Goal: Task Accomplishment & Management: Manage account settings

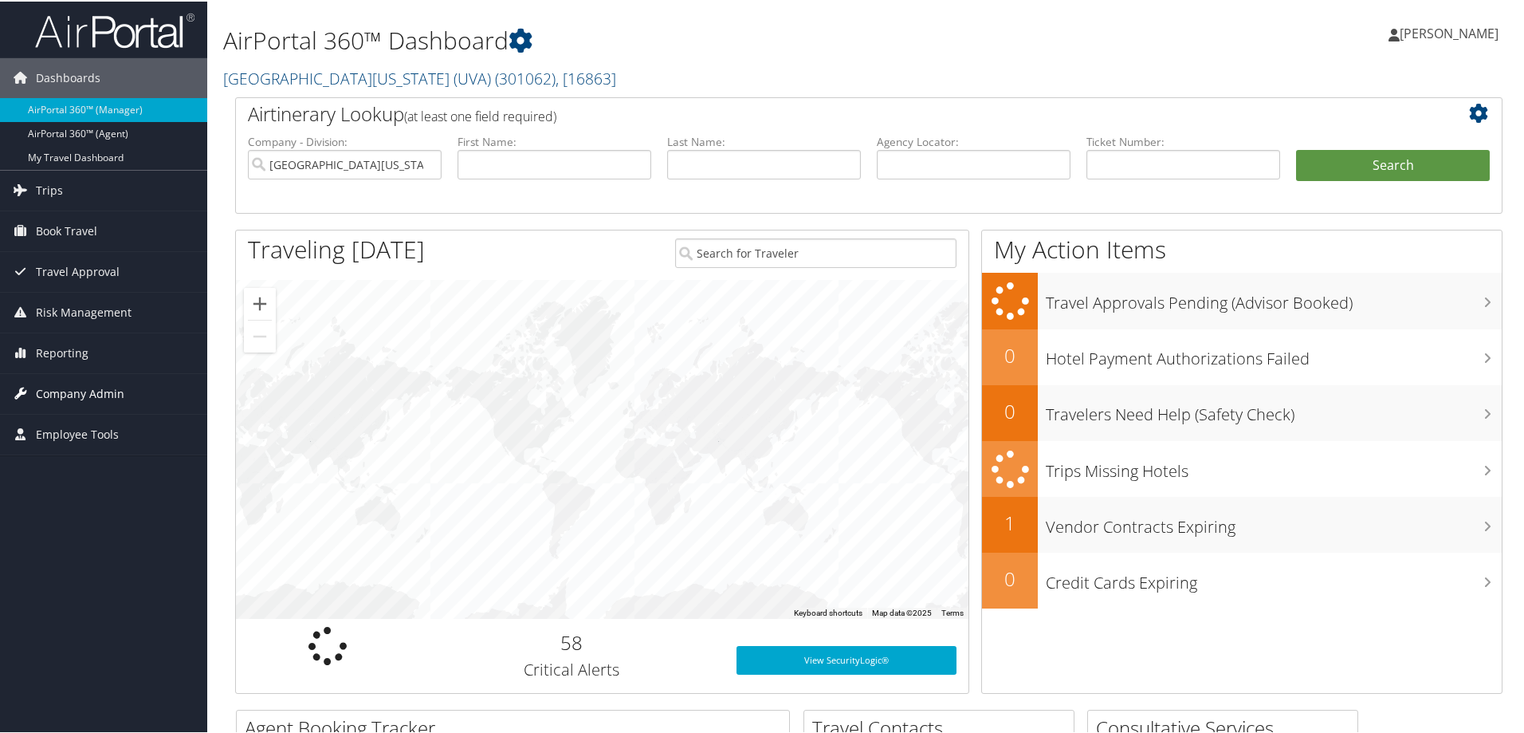
click at [106, 392] on span "Company Admin" at bounding box center [80, 392] width 88 height 40
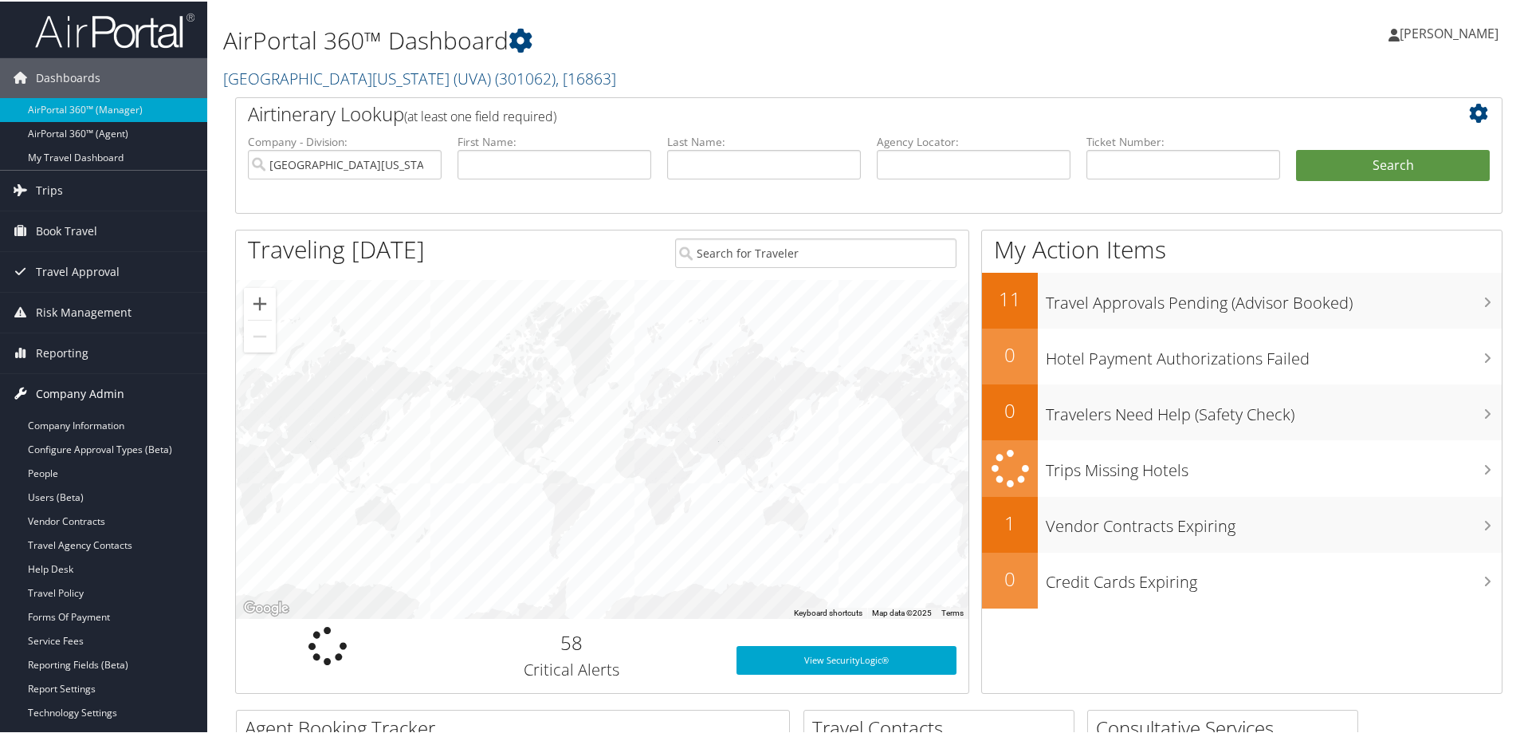
scroll to position [80, 0]
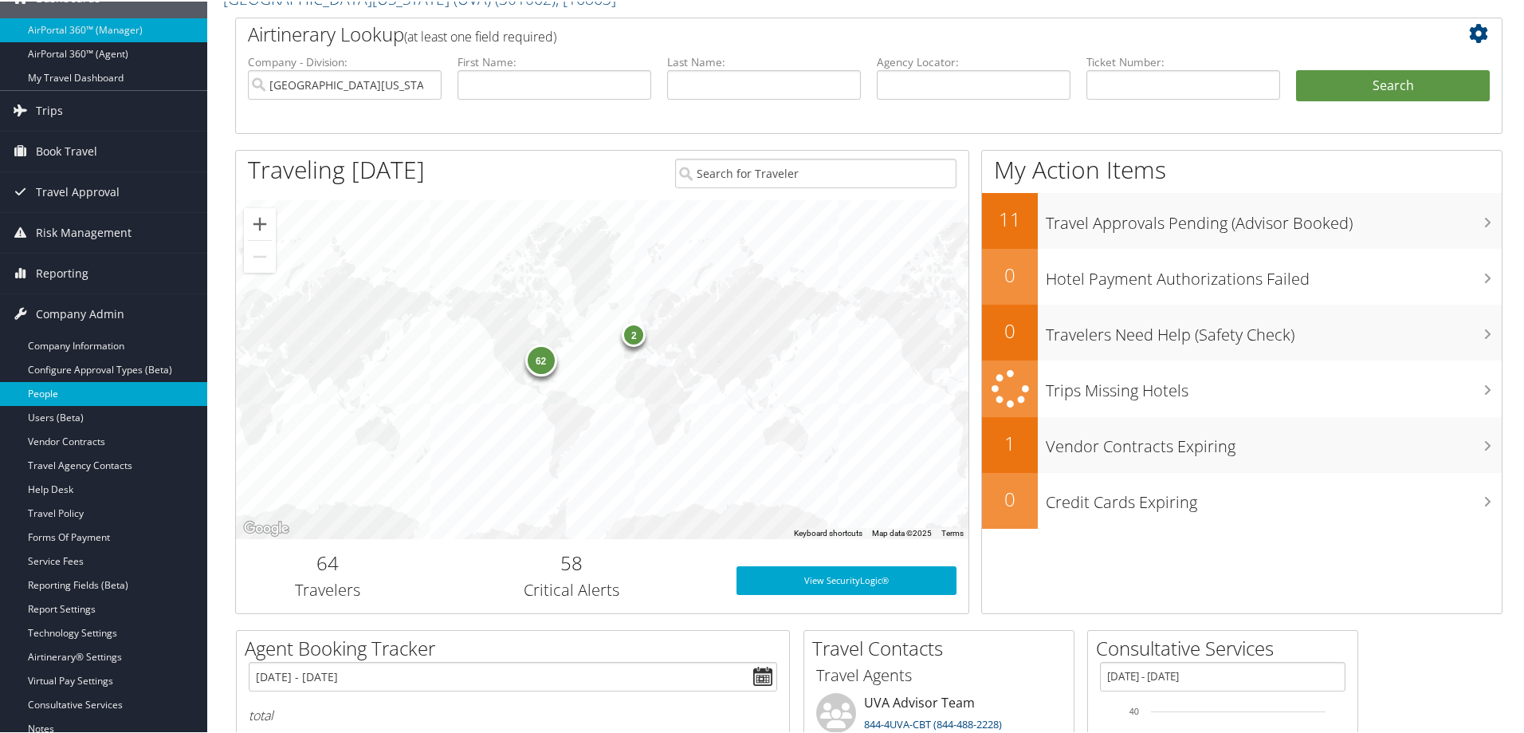
click at [44, 391] on link "People" at bounding box center [103, 392] width 207 height 24
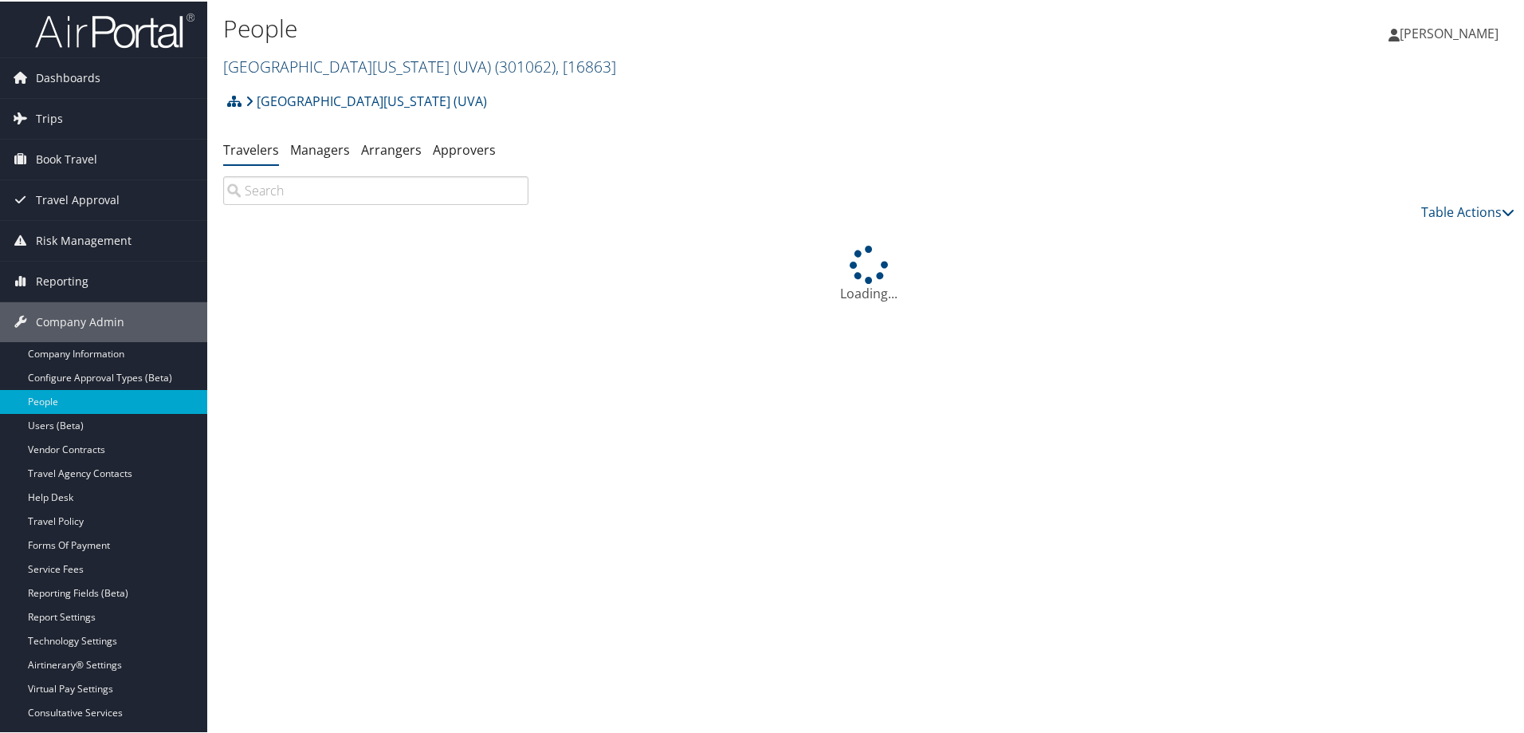
click at [495, 63] on span "( 301062 )" at bounding box center [525, 65] width 61 height 22
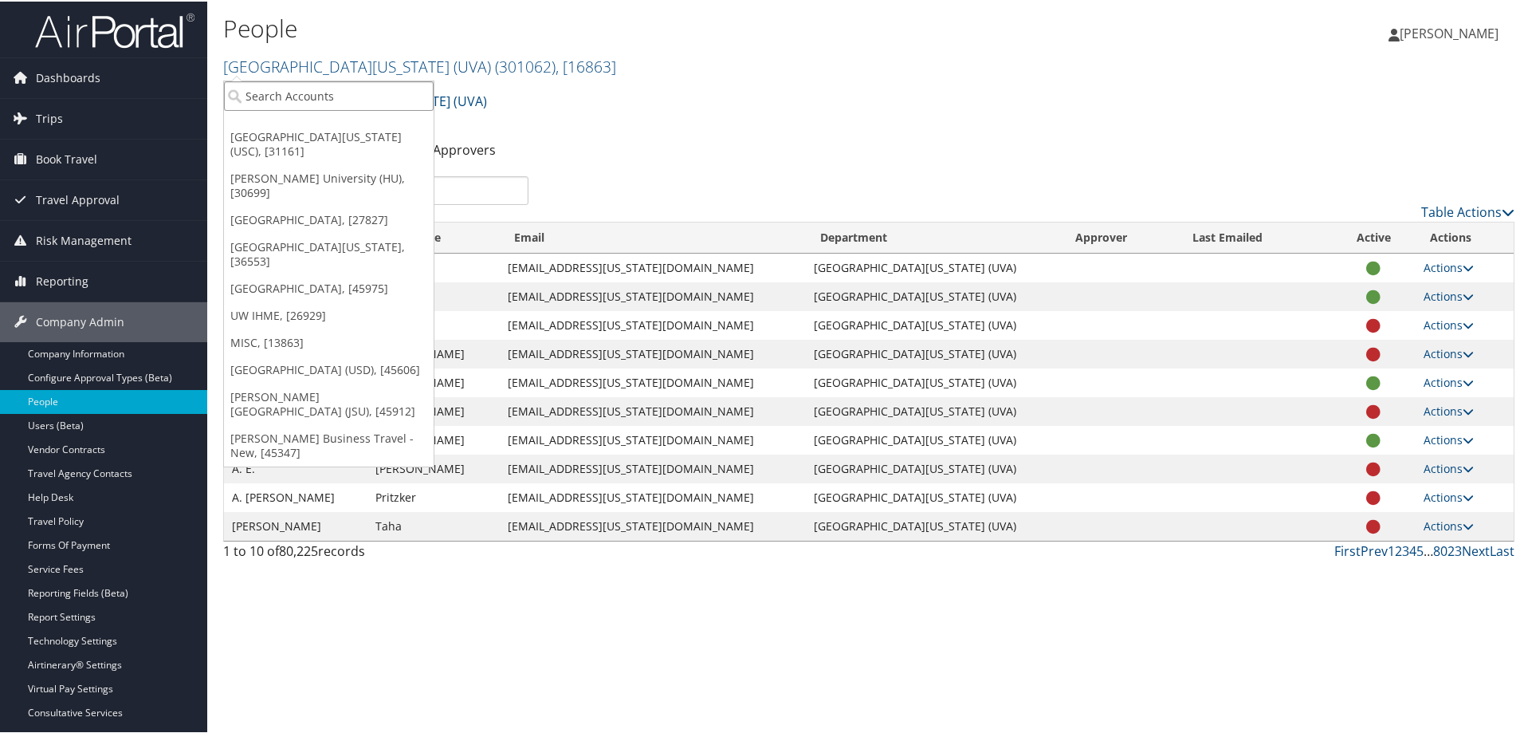
click at [352, 102] on input "search" at bounding box center [329, 94] width 210 height 29
type input "musc"
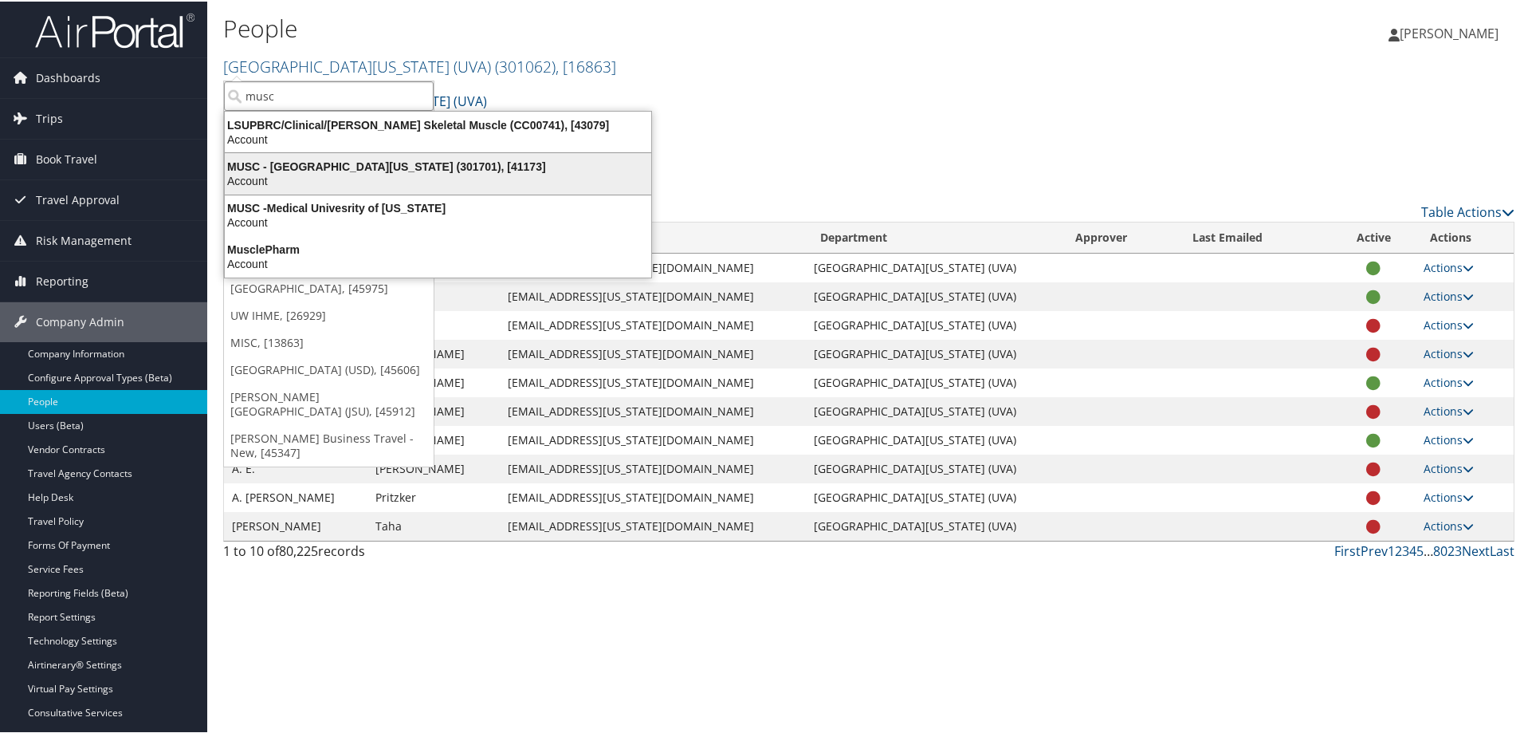
click at [338, 174] on div "Account" at bounding box center [438, 179] width 446 height 14
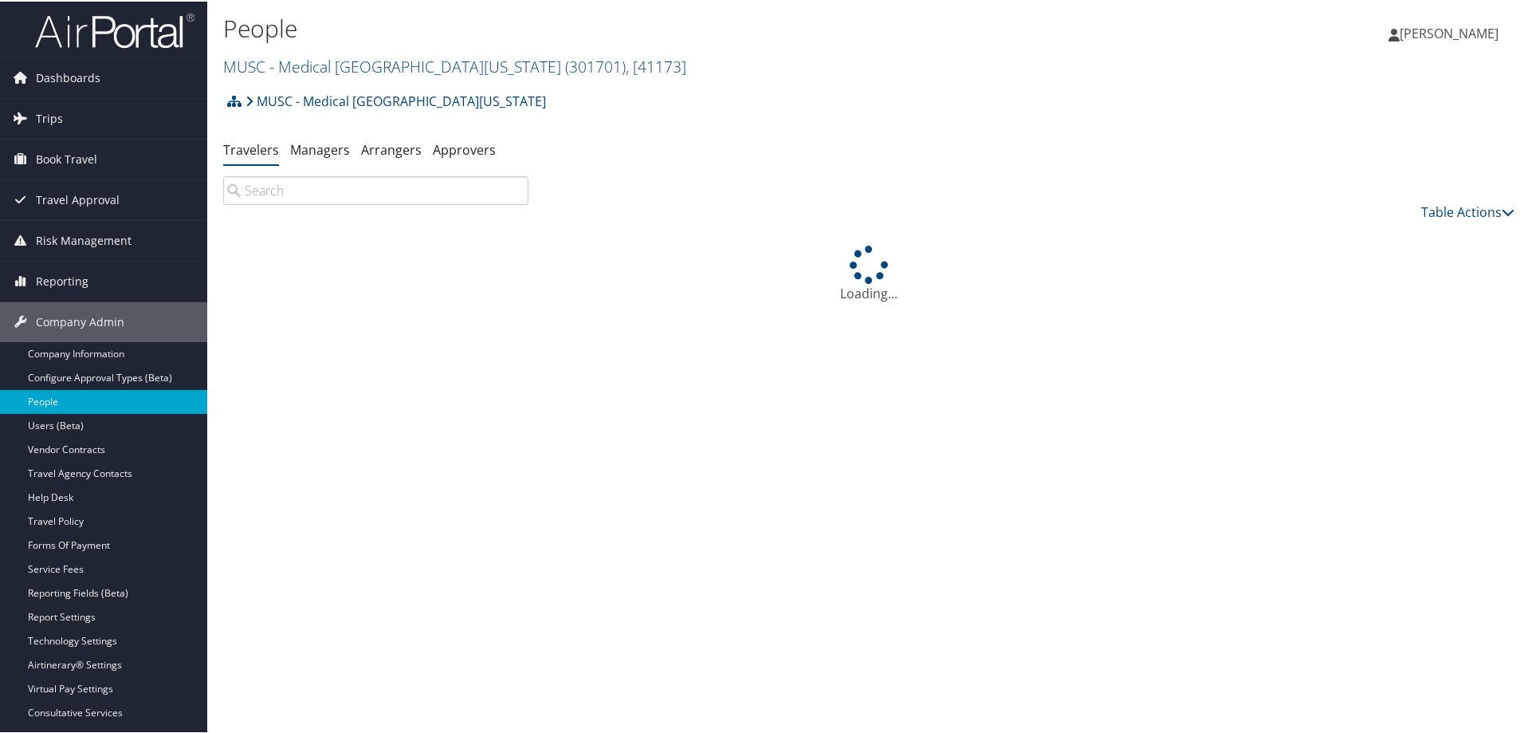
click at [289, 186] on input "search" at bounding box center [375, 189] width 305 height 29
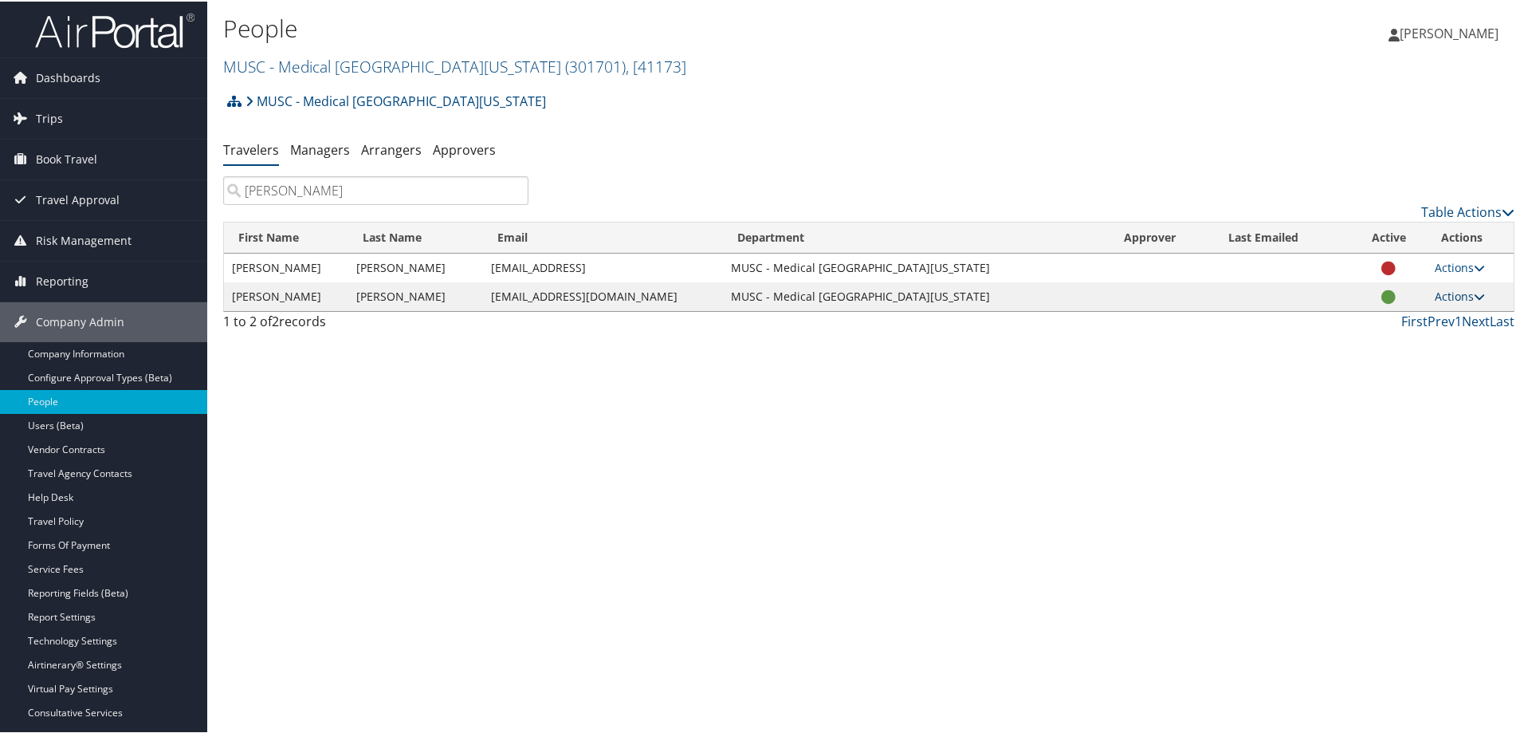
type input "rountree"
click at [1477, 293] on icon at bounding box center [1479, 294] width 11 height 11
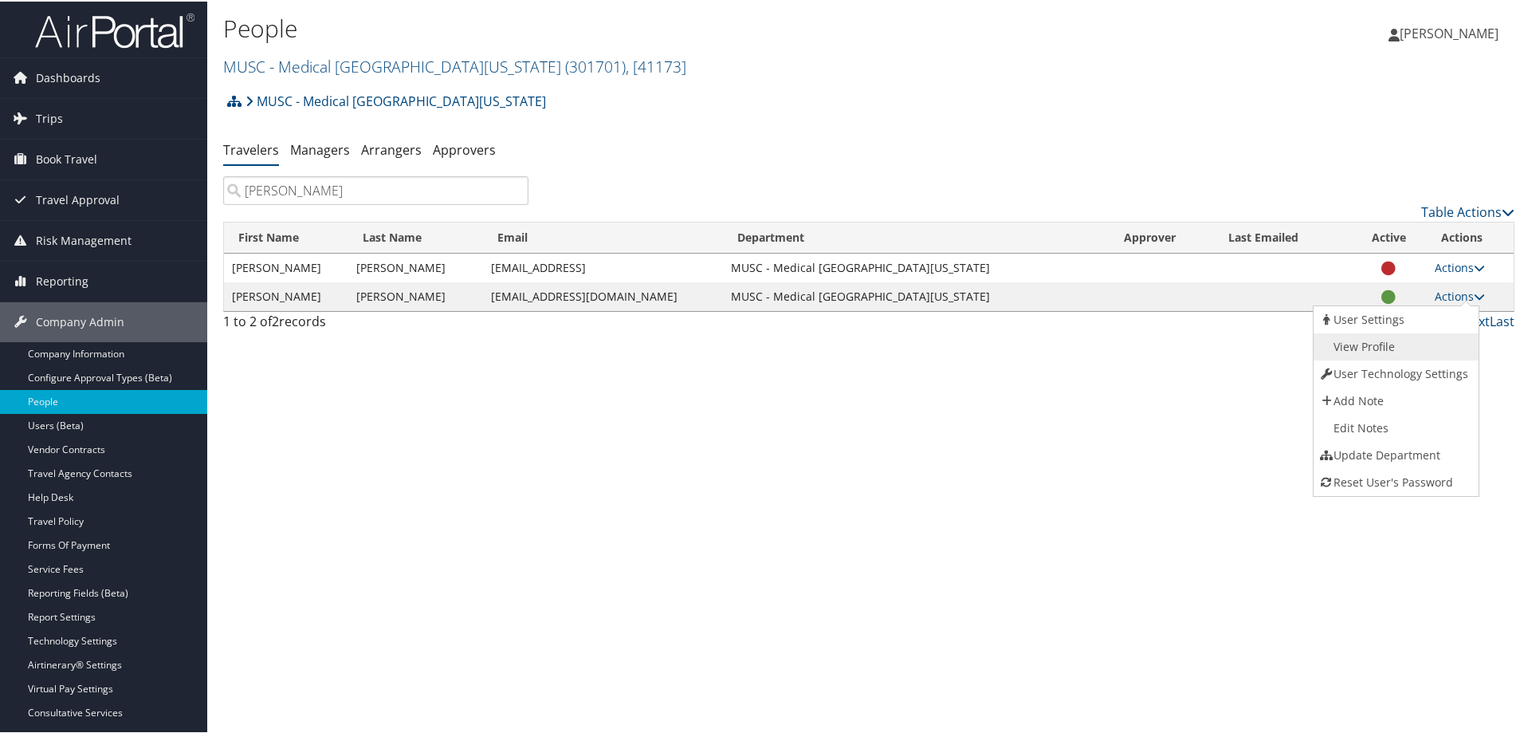
click at [1377, 338] on link "View Profile" at bounding box center [1395, 345] width 162 height 27
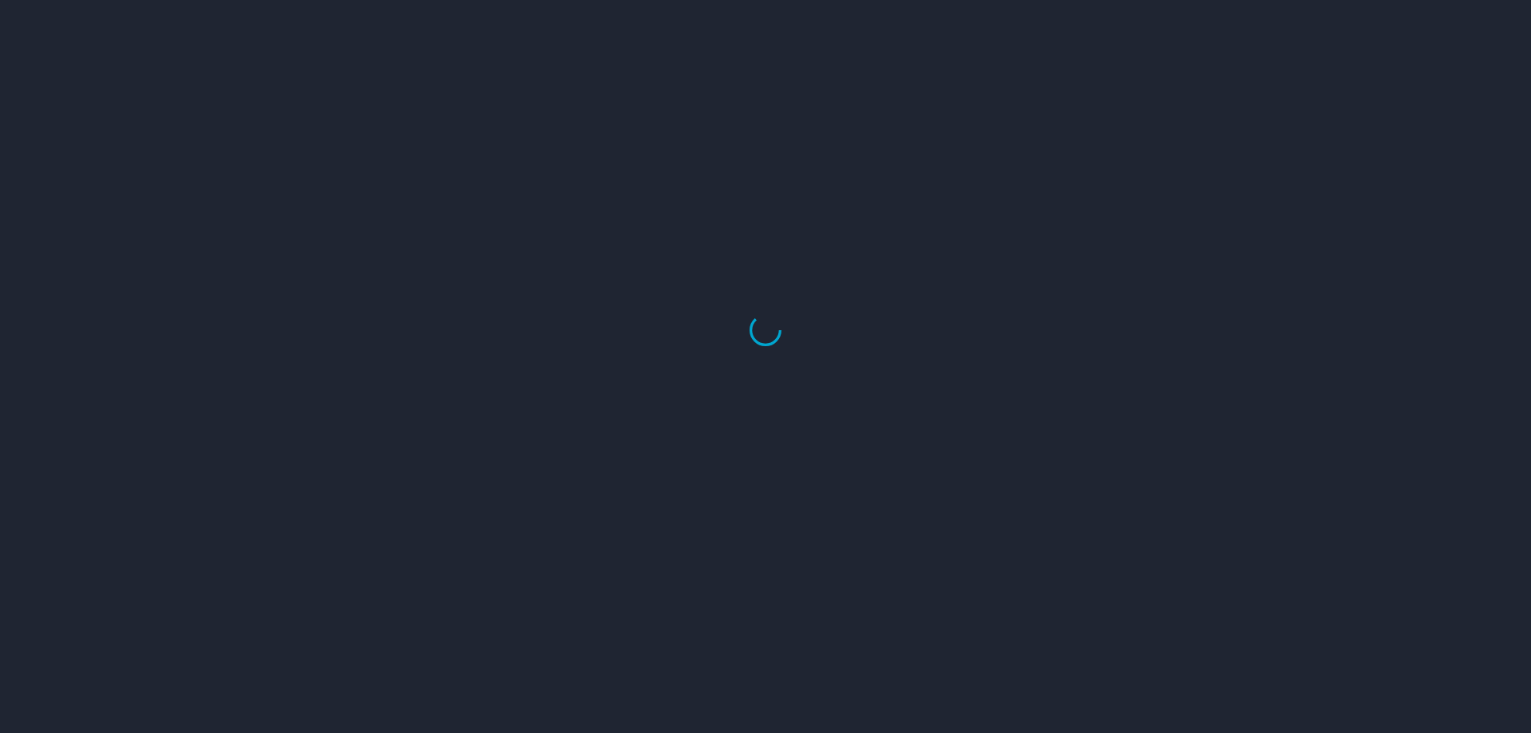
select select "US"
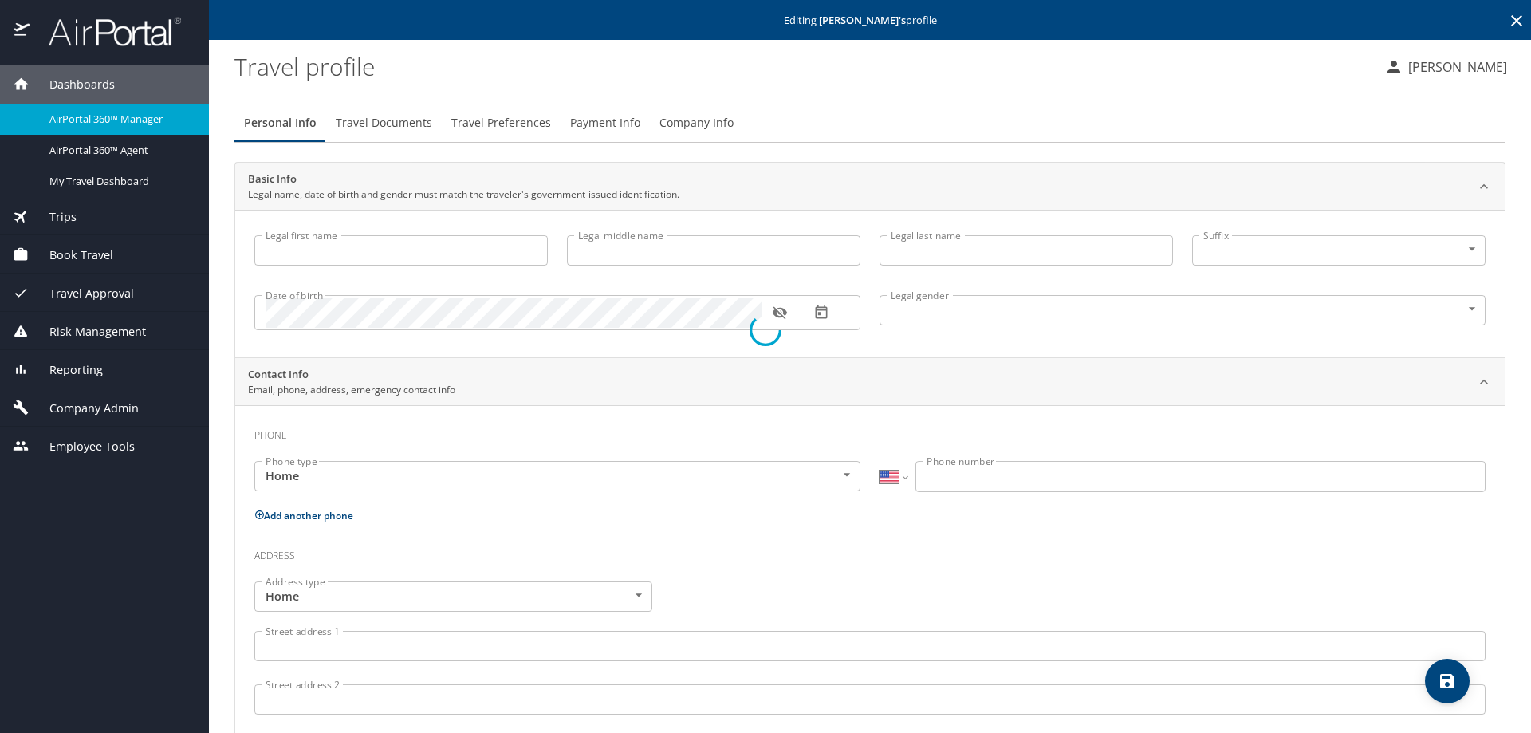
select select "VN"
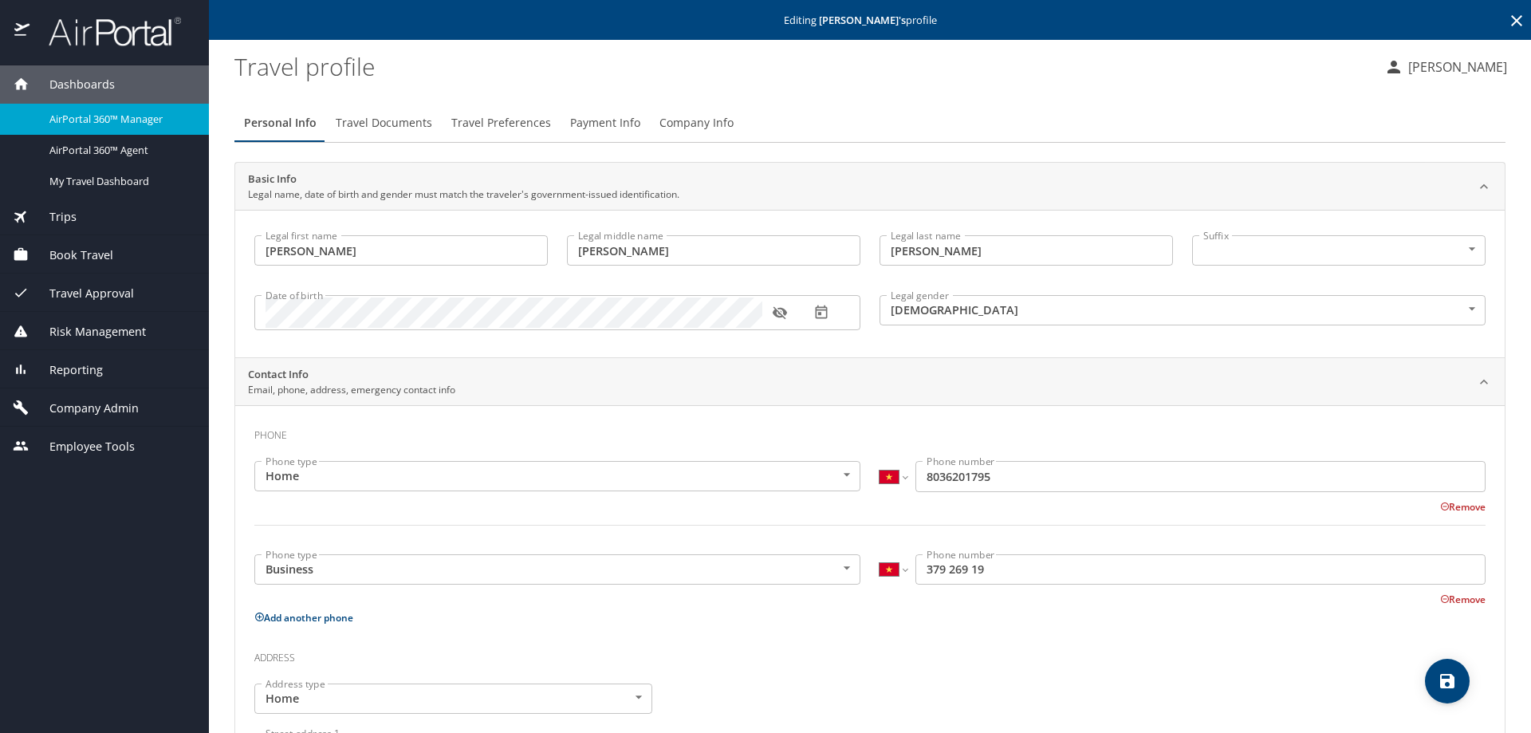
type input "[PERSON_NAME]"
type input "[DEMOGRAPHIC_DATA]"
type input "Star"
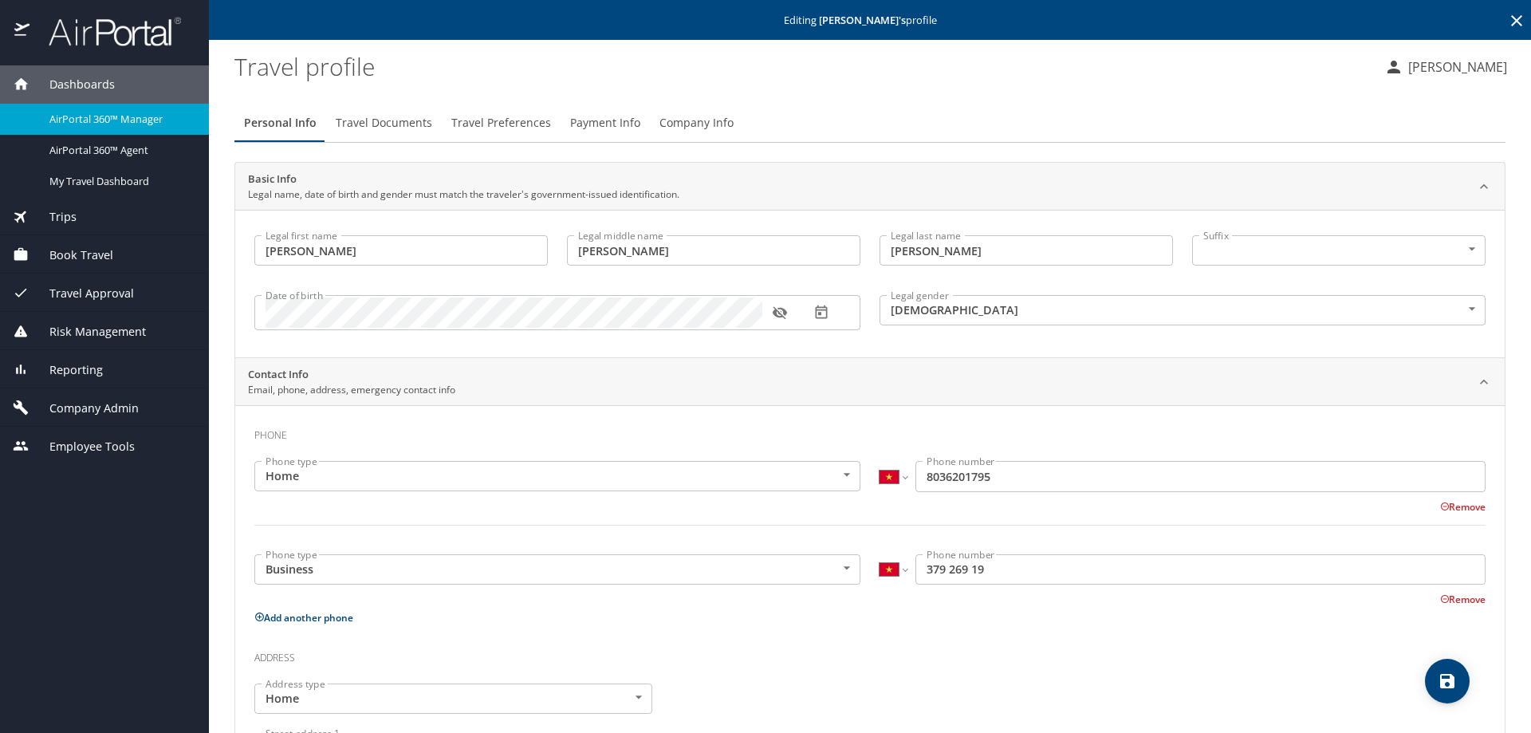
type input "[PERSON_NAME]"
select select "VN"
type input "327 667 24"
click at [604, 122] on span "Payment Info" at bounding box center [605, 123] width 70 height 20
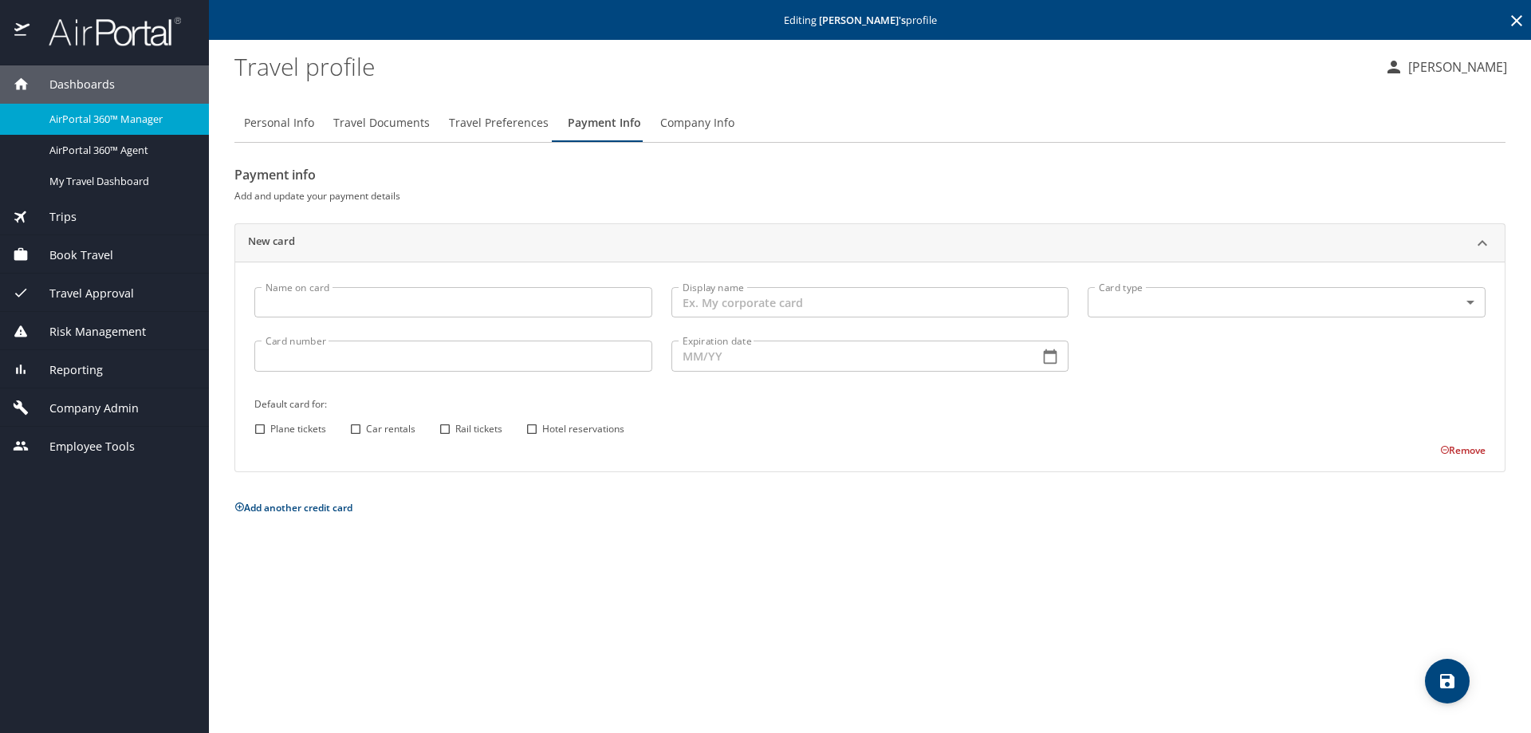
click at [485, 114] on span "Travel Preferences" at bounding box center [499, 123] width 100 height 20
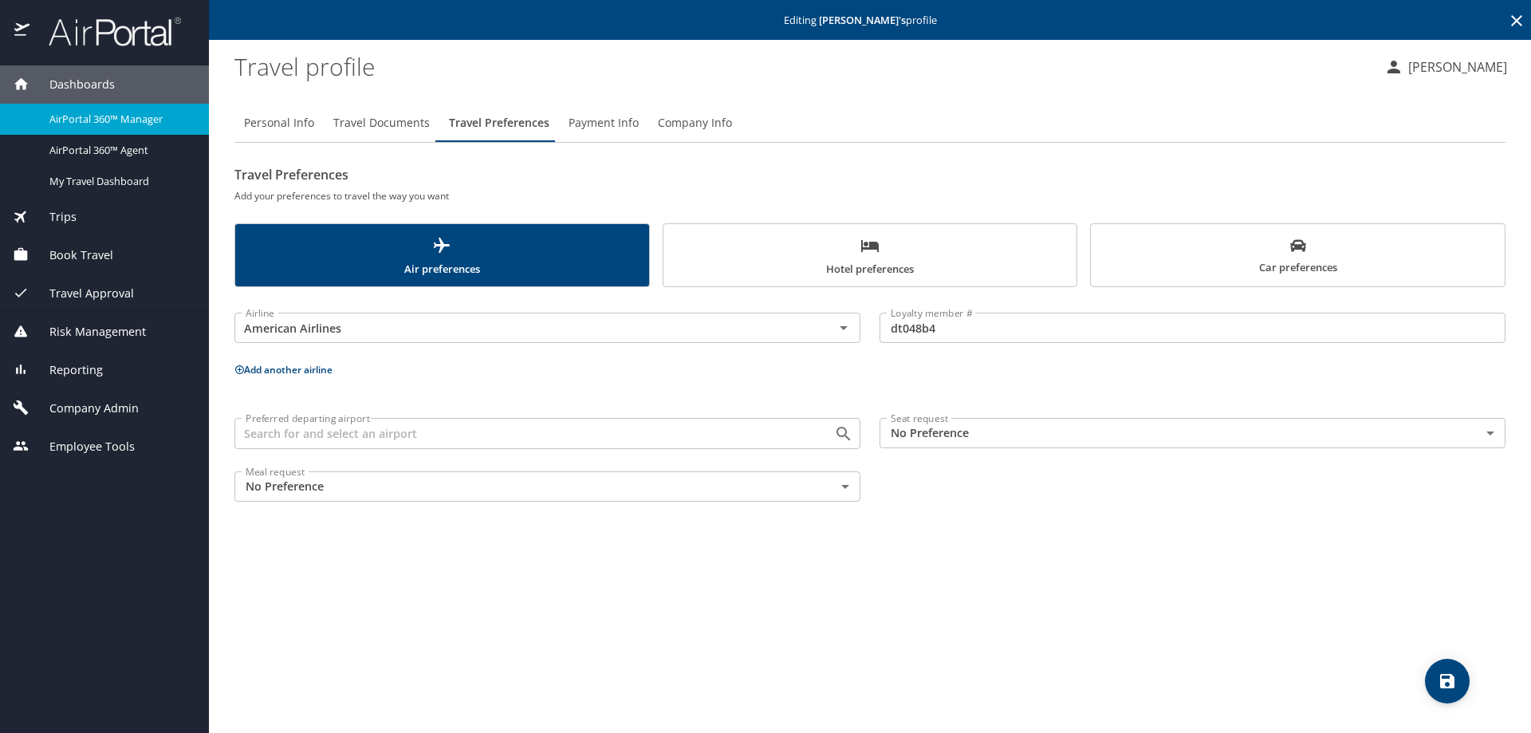
click at [586, 127] on span "Payment Info" at bounding box center [603, 123] width 70 height 20
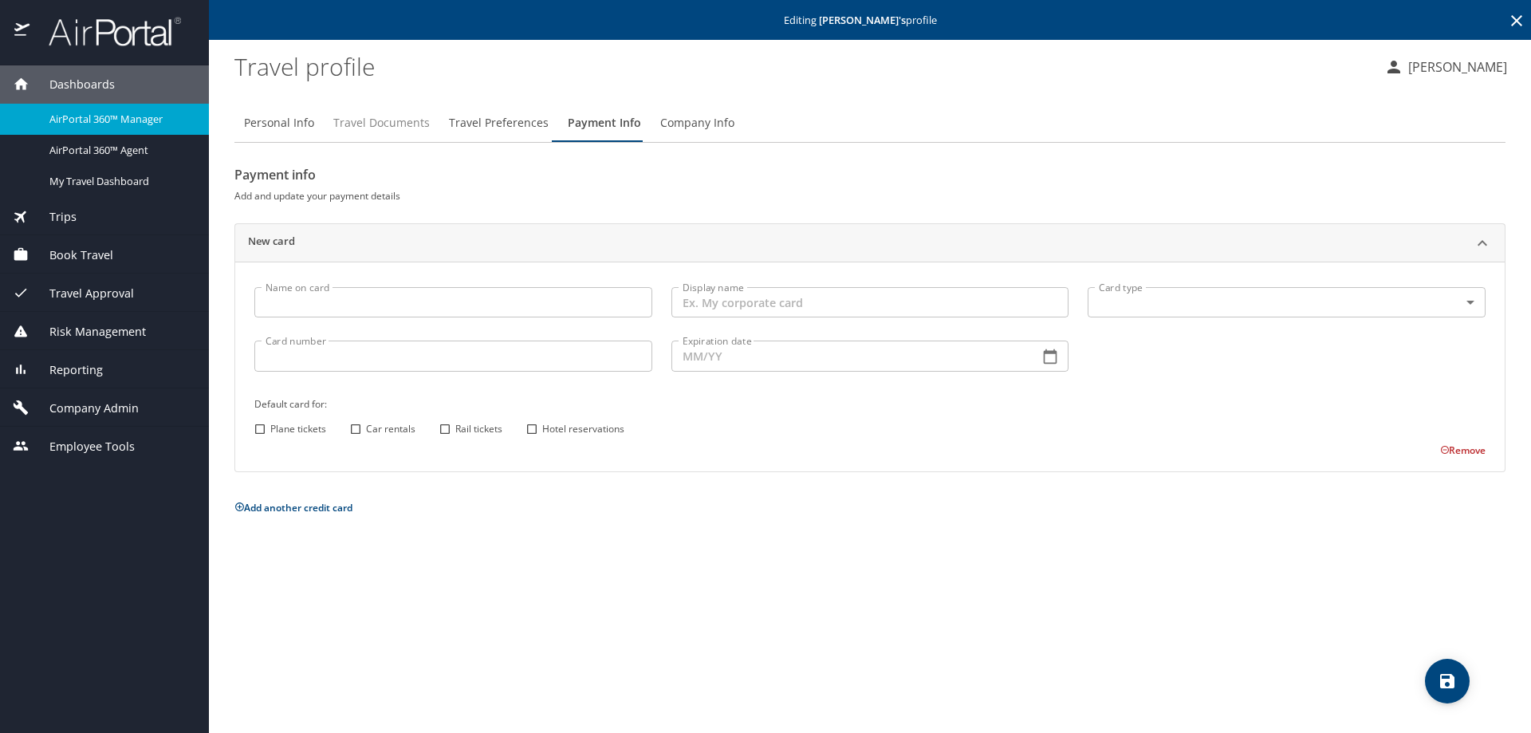
click at [384, 124] on span "Travel Documents" at bounding box center [381, 123] width 96 height 20
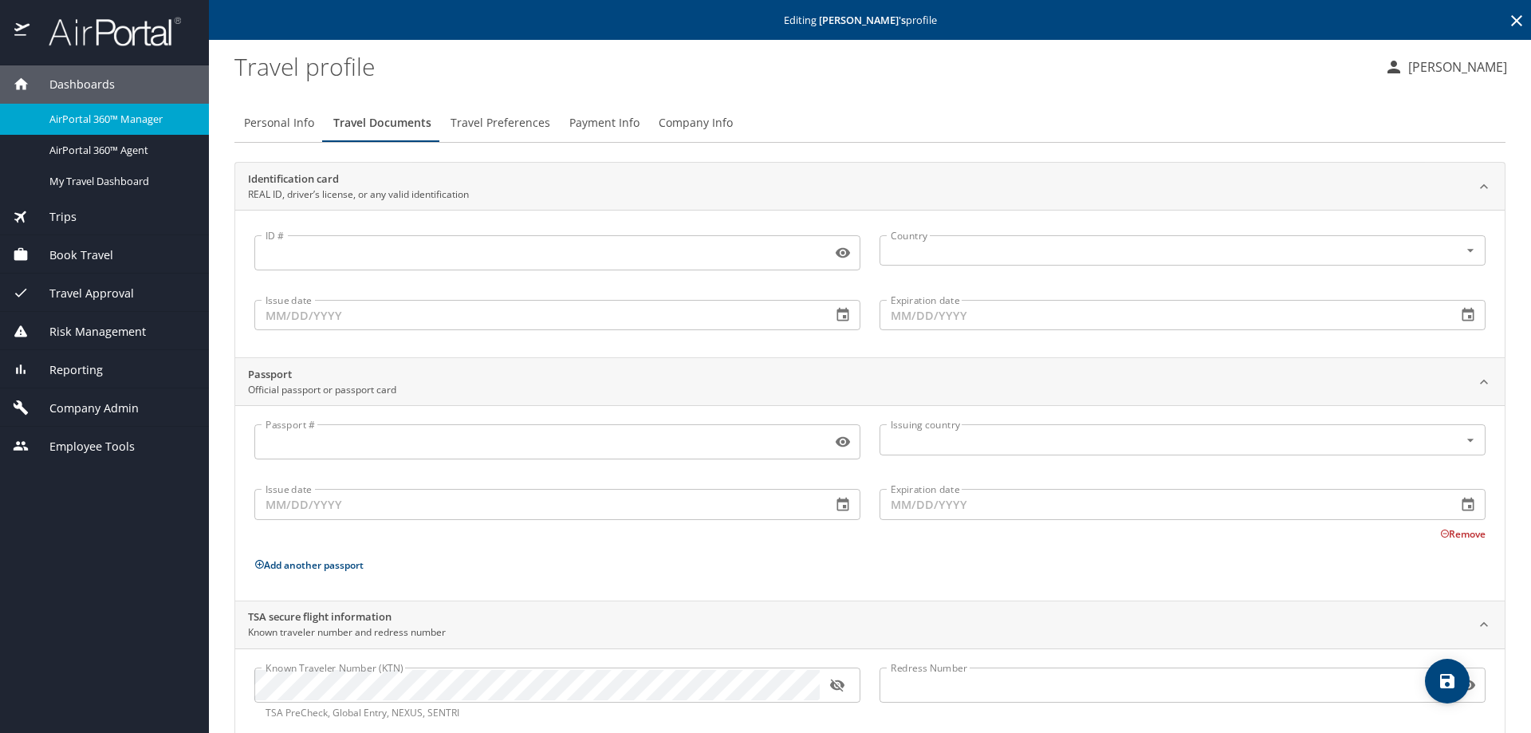
click at [589, 121] on span "Payment Info" at bounding box center [604, 123] width 70 height 20
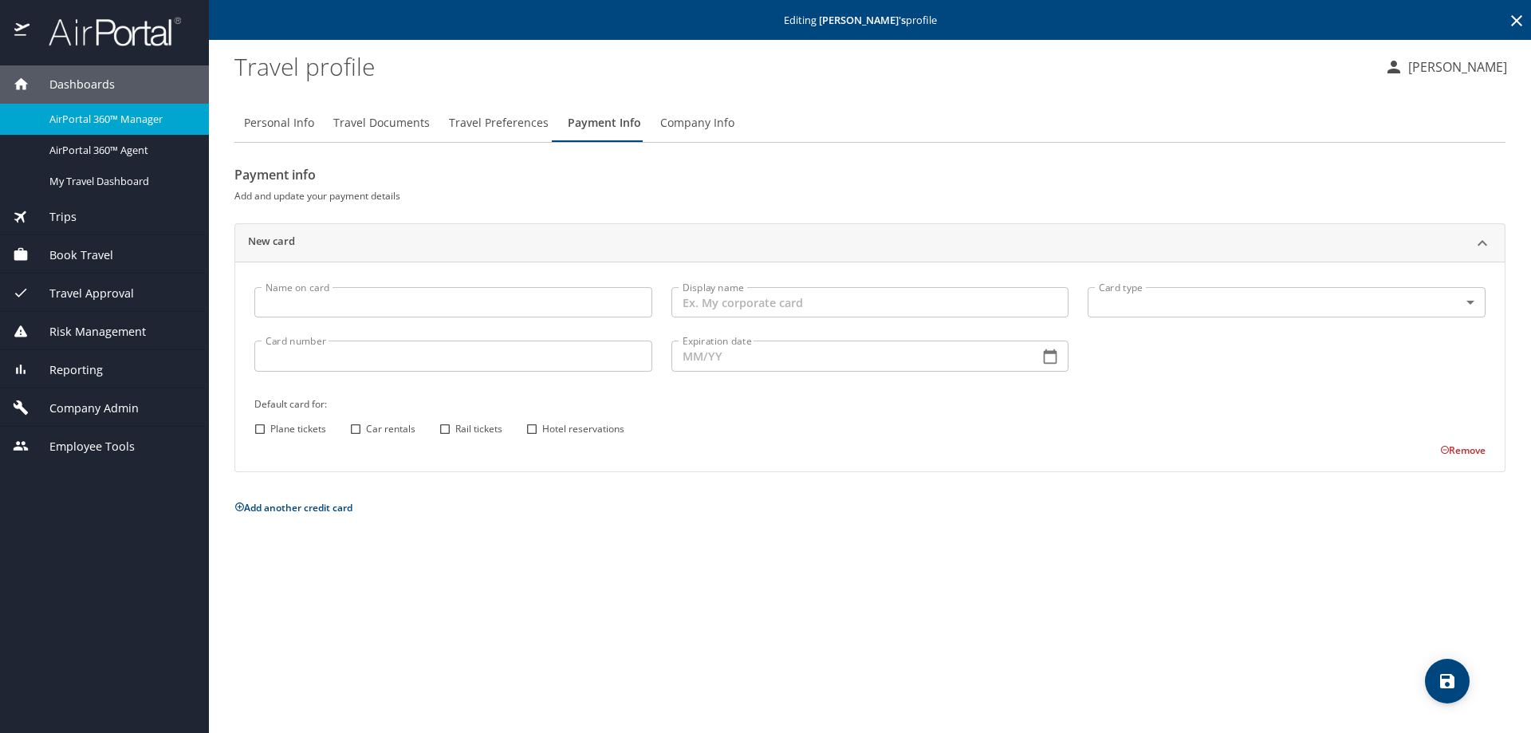
click at [287, 124] on span "Personal Info" at bounding box center [279, 123] width 70 height 20
select select "VN"
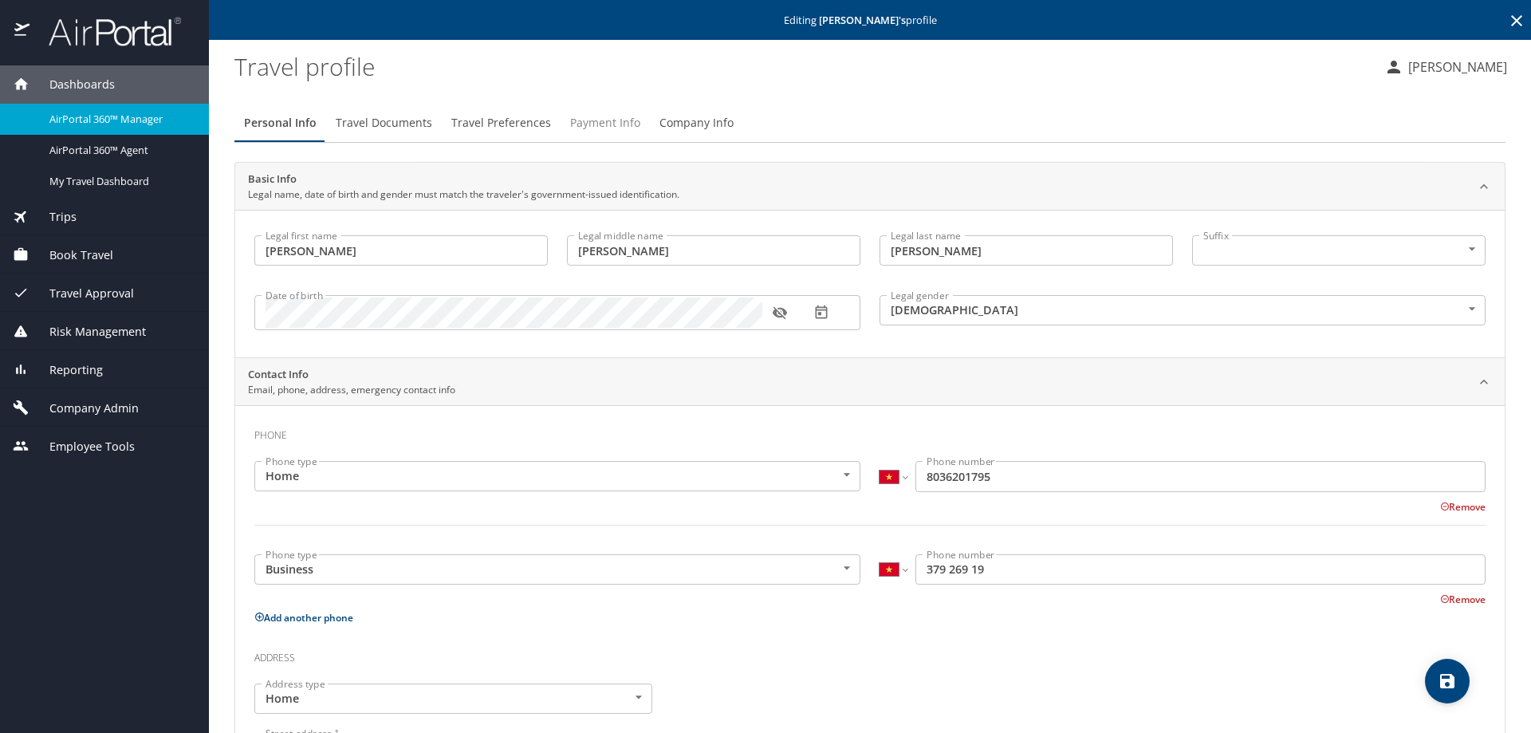
click at [586, 129] on span "Payment Info" at bounding box center [605, 123] width 70 height 20
